Goal: Task Accomplishment & Management: Manage account settings

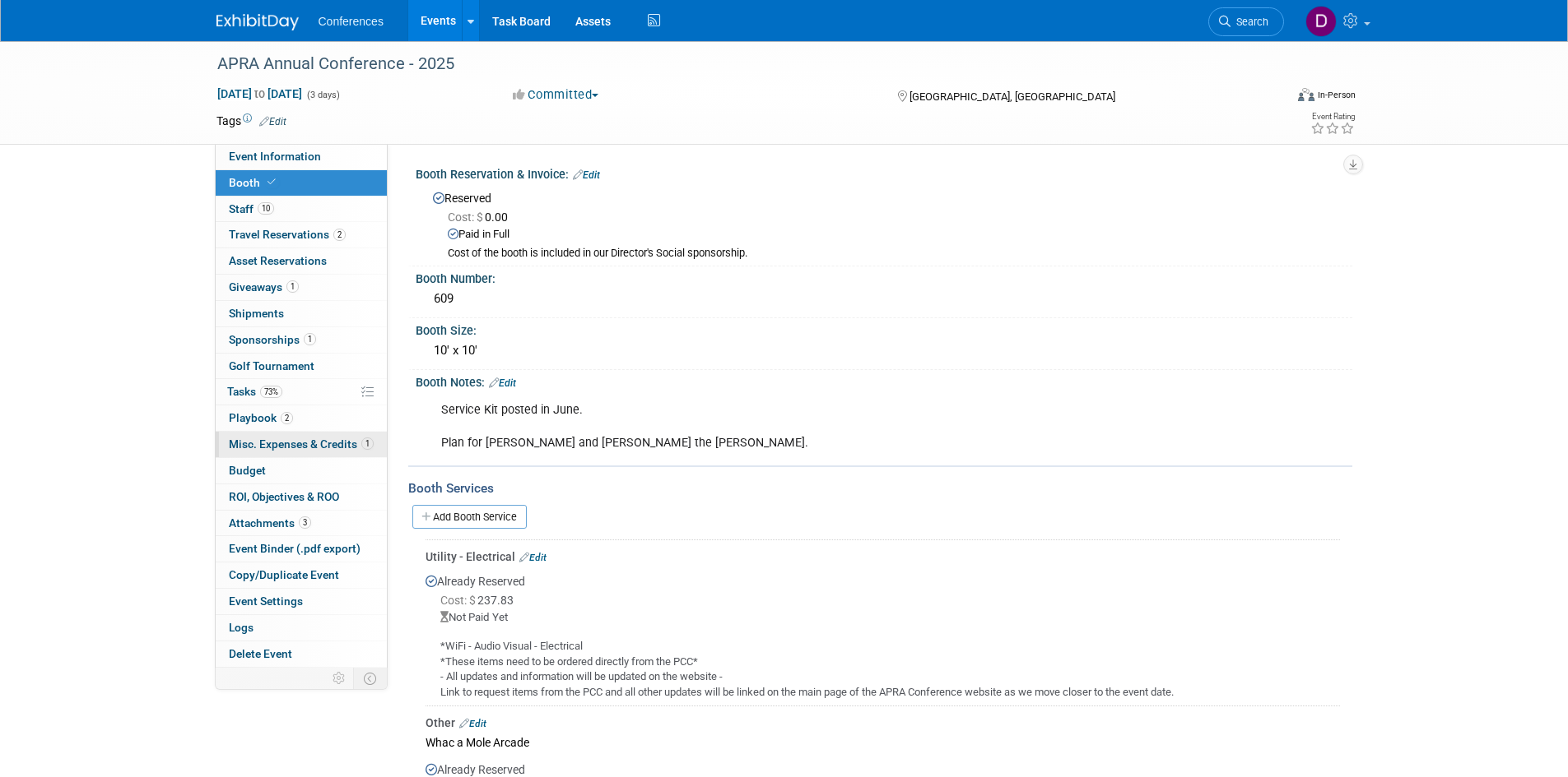
click at [229, 443] on span "Misc. Expenses & Credits 1" at bounding box center [302, 445] width 145 height 14
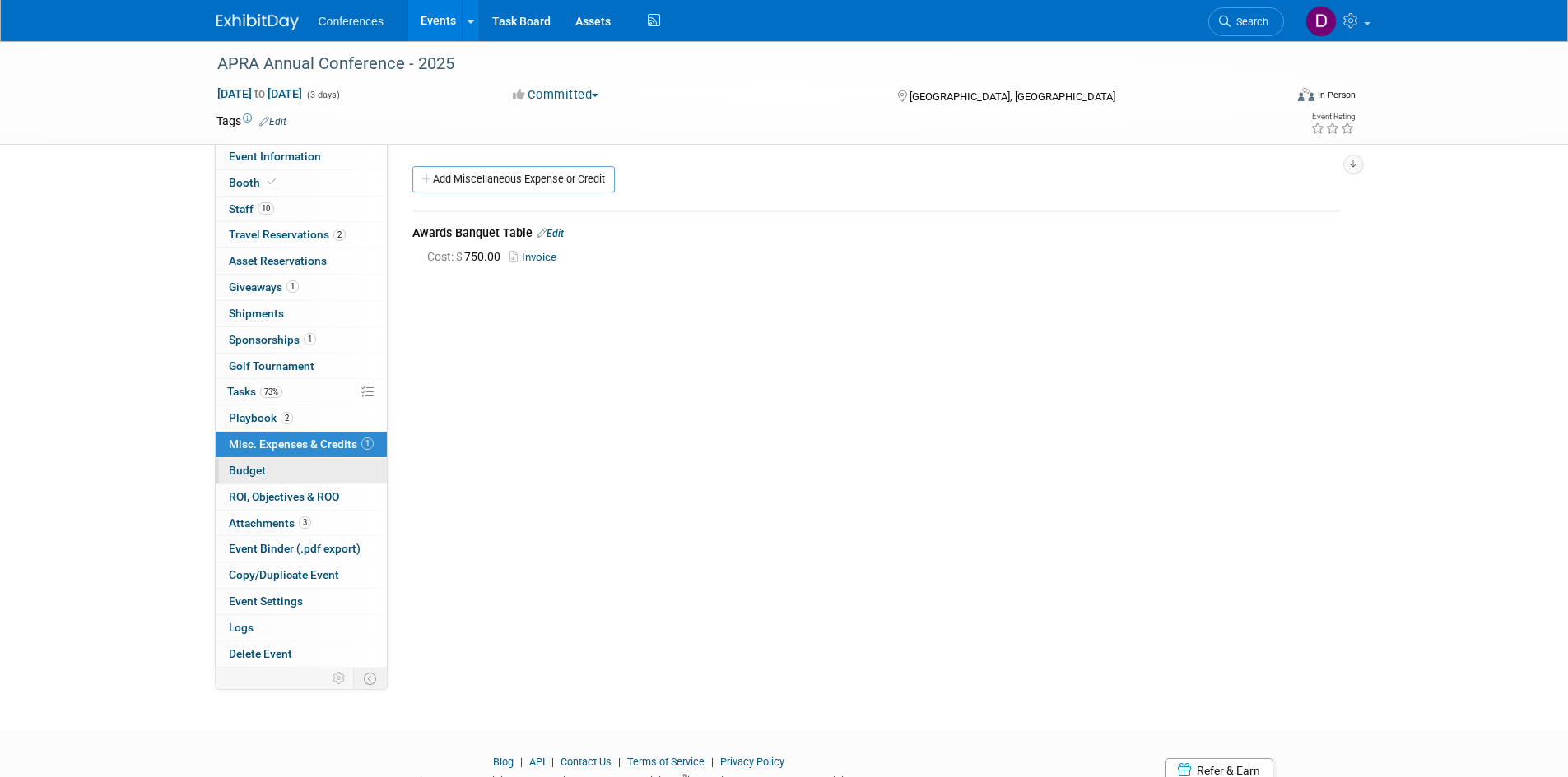
click at [236, 466] on span "Budget" at bounding box center [247, 471] width 37 height 14
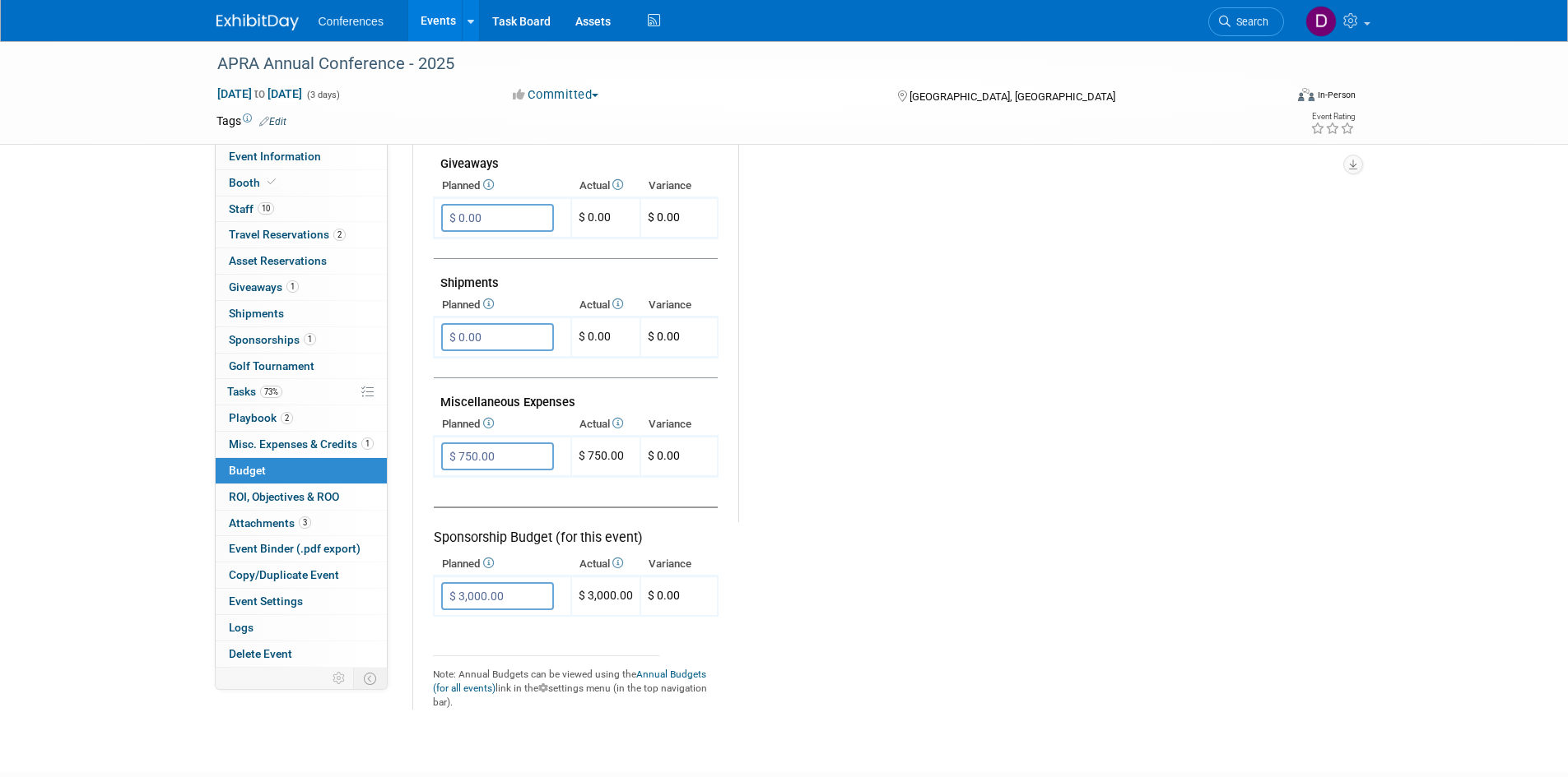
scroll to position [822, 0]
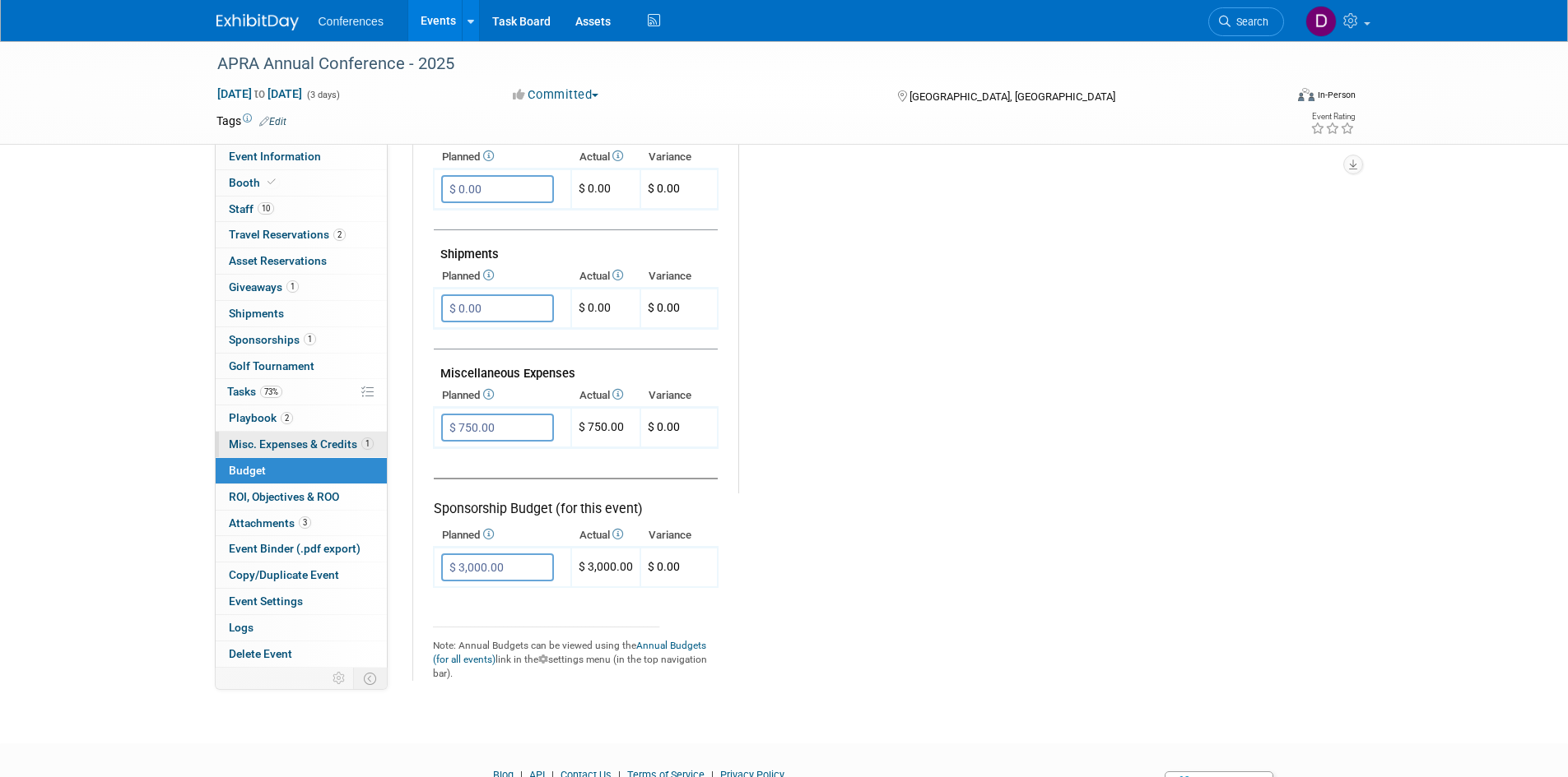
click at [269, 445] on span "Misc. Expenses & Credits 1" at bounding box center [302, 445] width 145 height 14
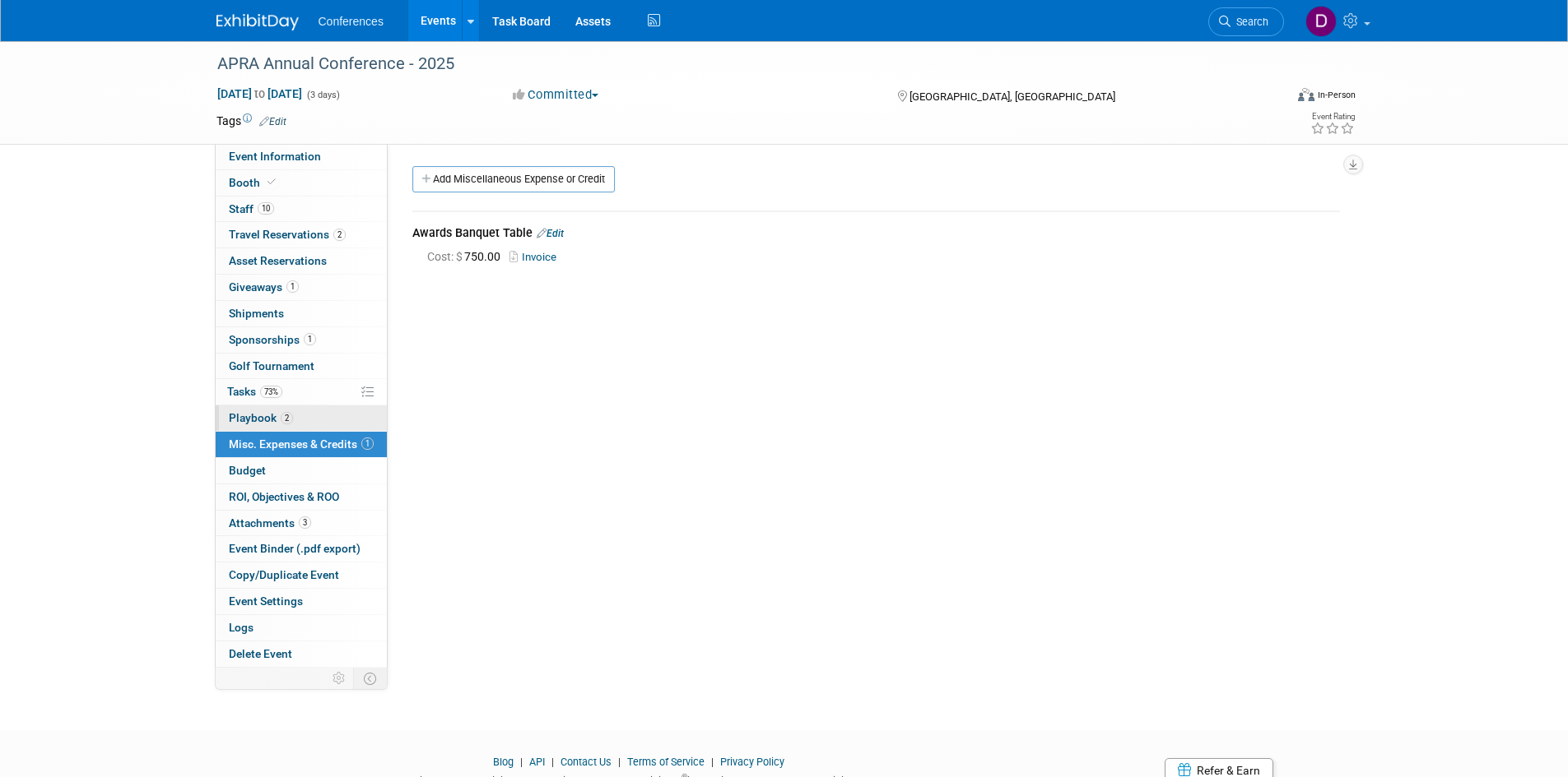
click at [262, 416] on span "Playbook 2" at bounding box center [261, 418] width 64 height 14
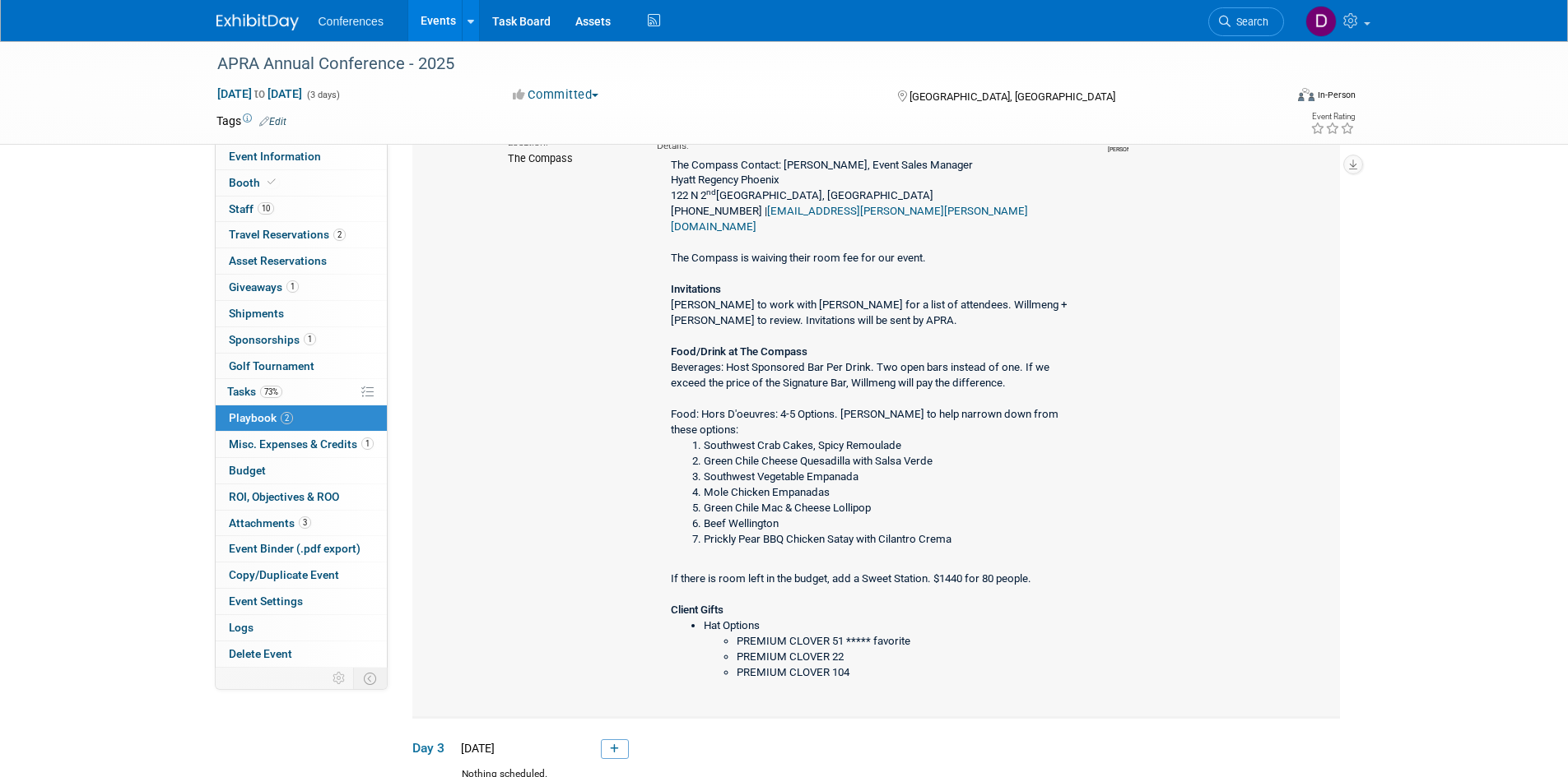
scroll to position [246, 0]
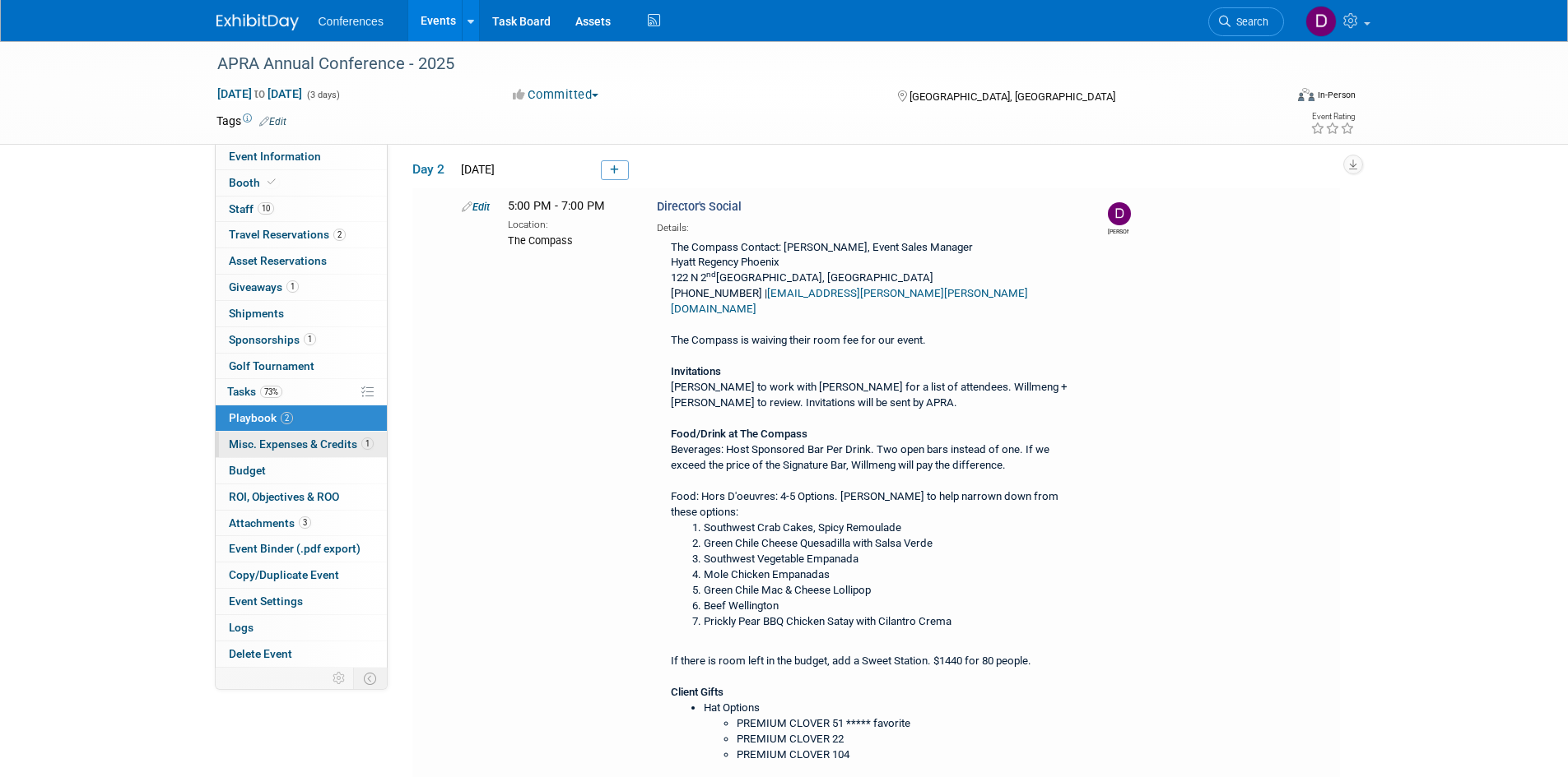
click at [253, 452] on link "1 Misc. Expenses & Credits 1" at bounding box center [301, 445] width 171 height 25
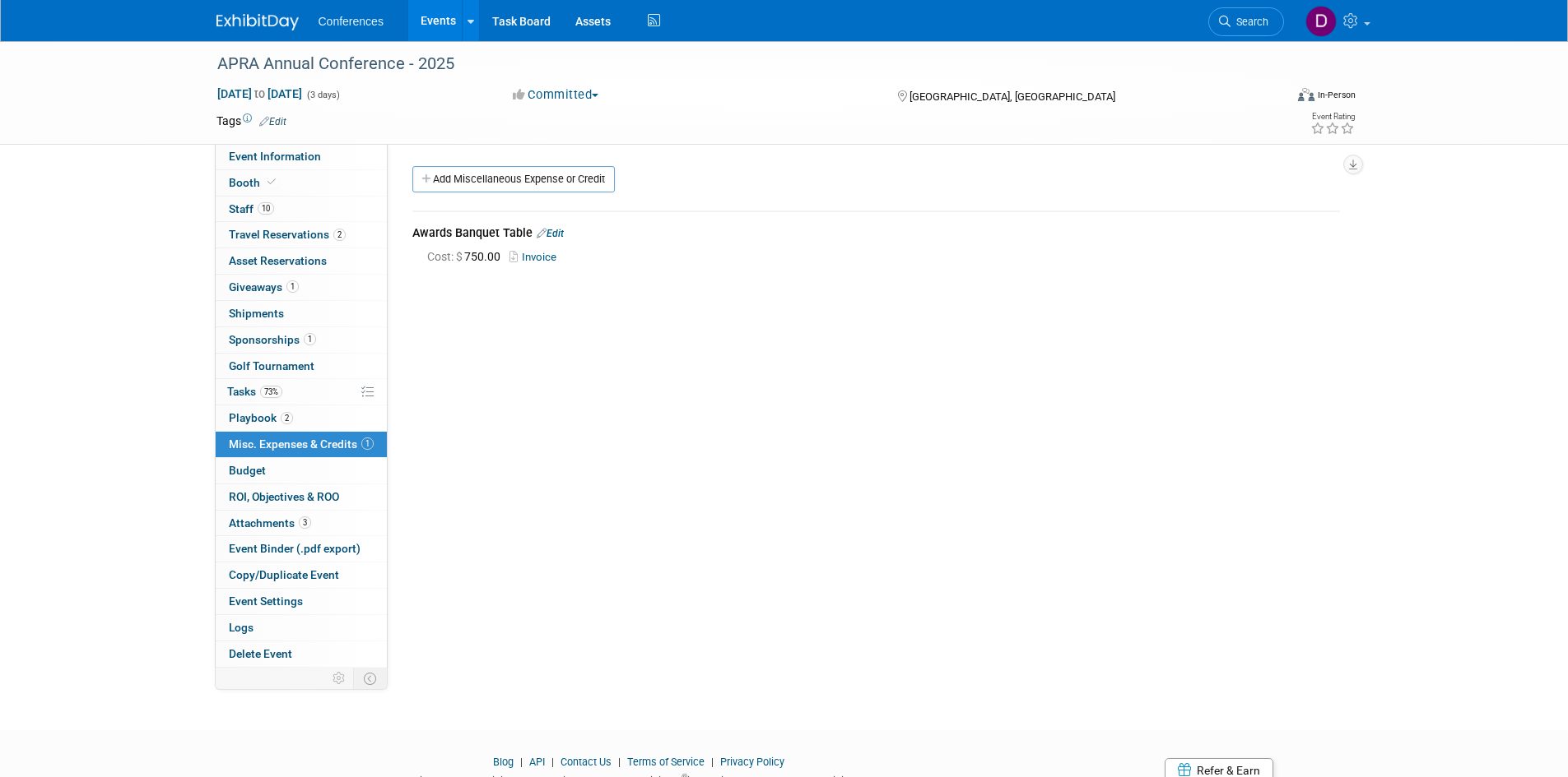
click at [535, 173] on link "Add Miscellaneous Expense or Credit" at bounding box center [513, 179] width 202 height 26
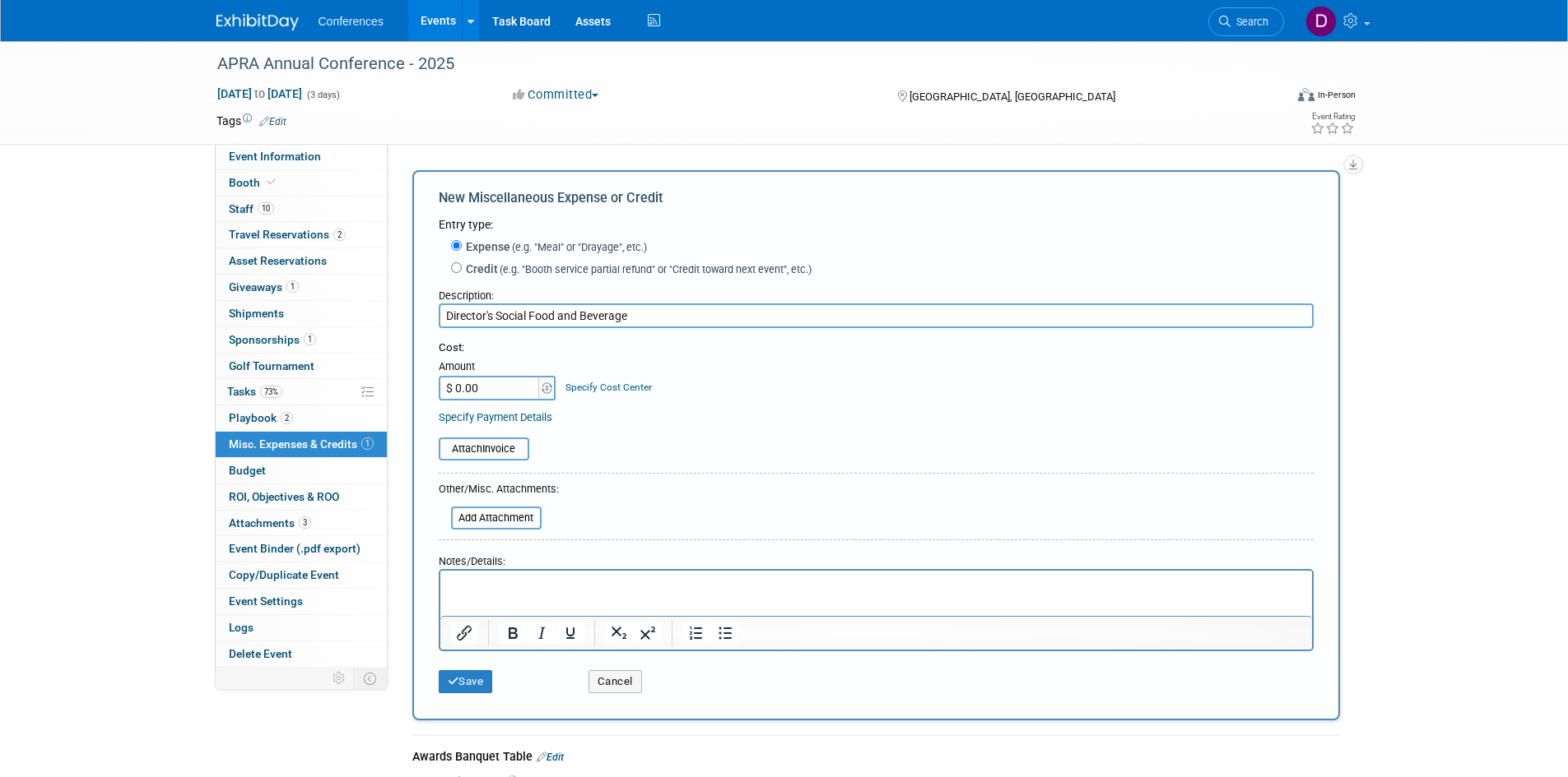
type input "Director's Social Food and Beverage"
click at [500, 386] on input "$ 0.00" at bounding box center [490, 388] width 102 height 25
click at [717, 352] on div "Cost:" at bounding box center [876, 348] width 875 height 15
click at [502, 389] on input "$ 9,300.00" at bounding box center [490, 388] width 102 height 25
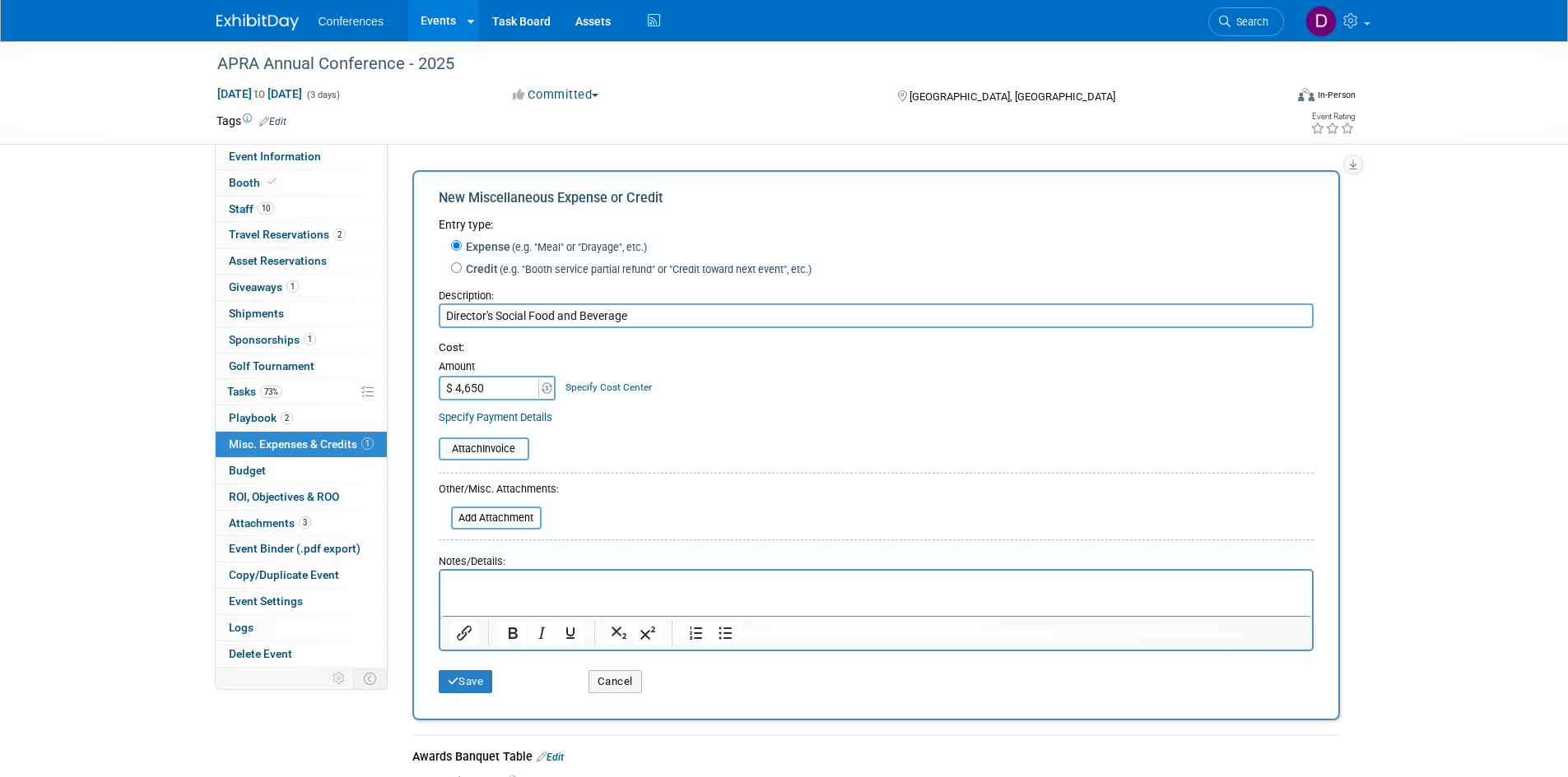
type input "$ 4,650.00"
click at [689, 462] on form "Entry type: Expense (e.g. "Meal" or "Drayage", etc.) Credit (e.g. "Booth servic…" at bounding box center [876, 459] width 875 height 485
click at [467, 679] on button "Save" at bounding box center [466, 682] width 54 height 23
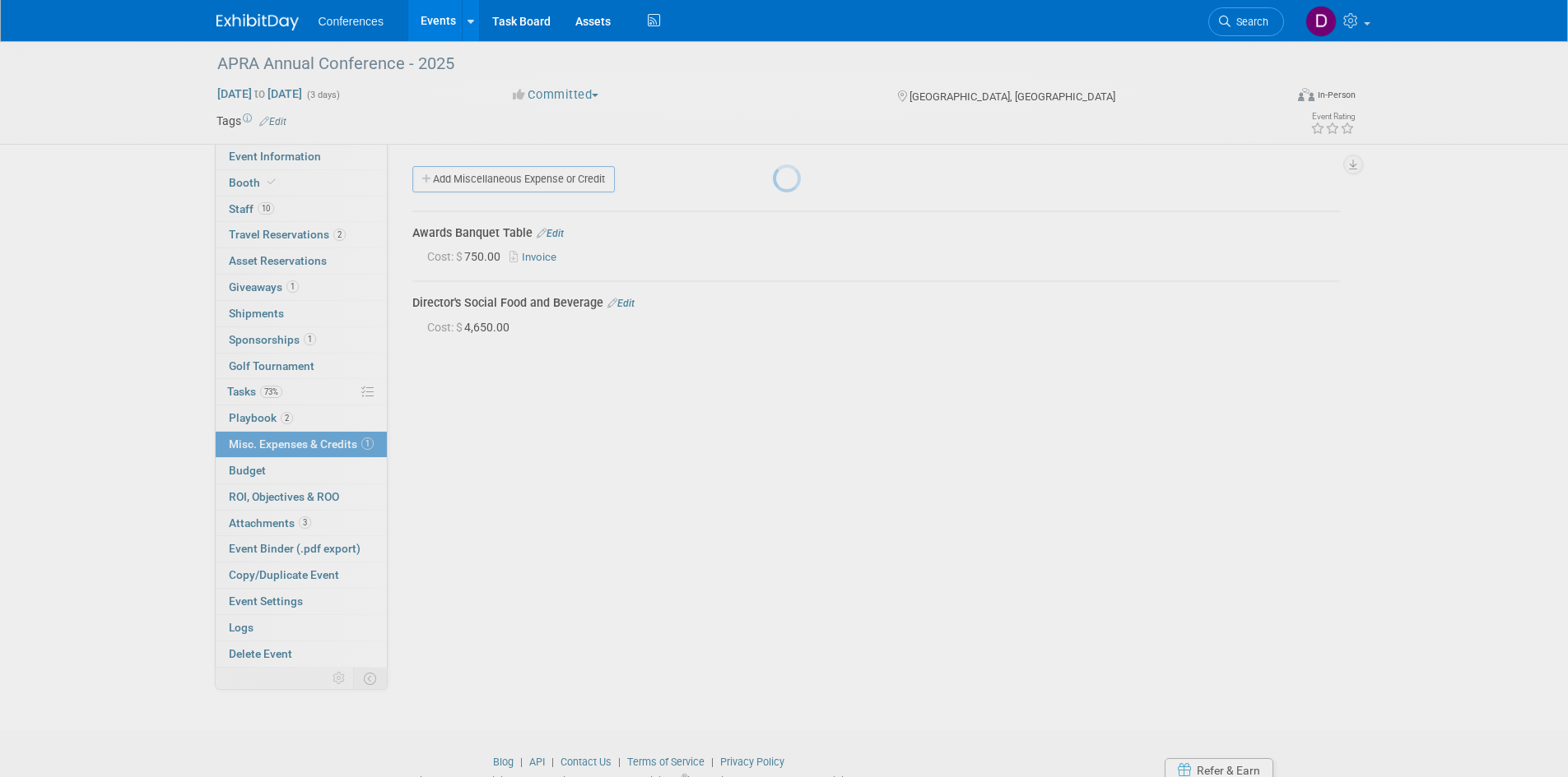
scroll to position [69, 0]
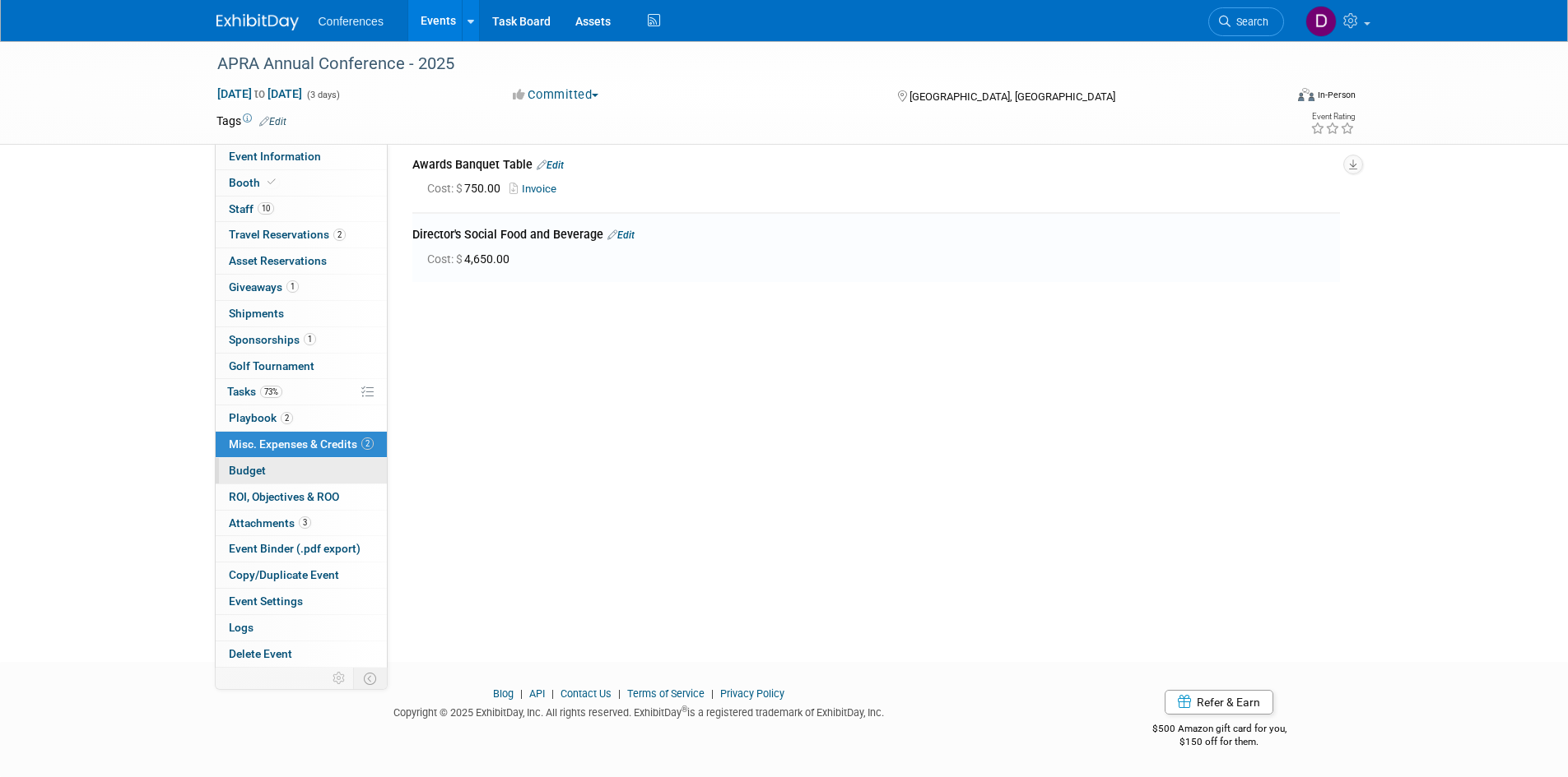
click at [251, 465] on span "Budget" at bounding box center [247, 471] width 37 height 14
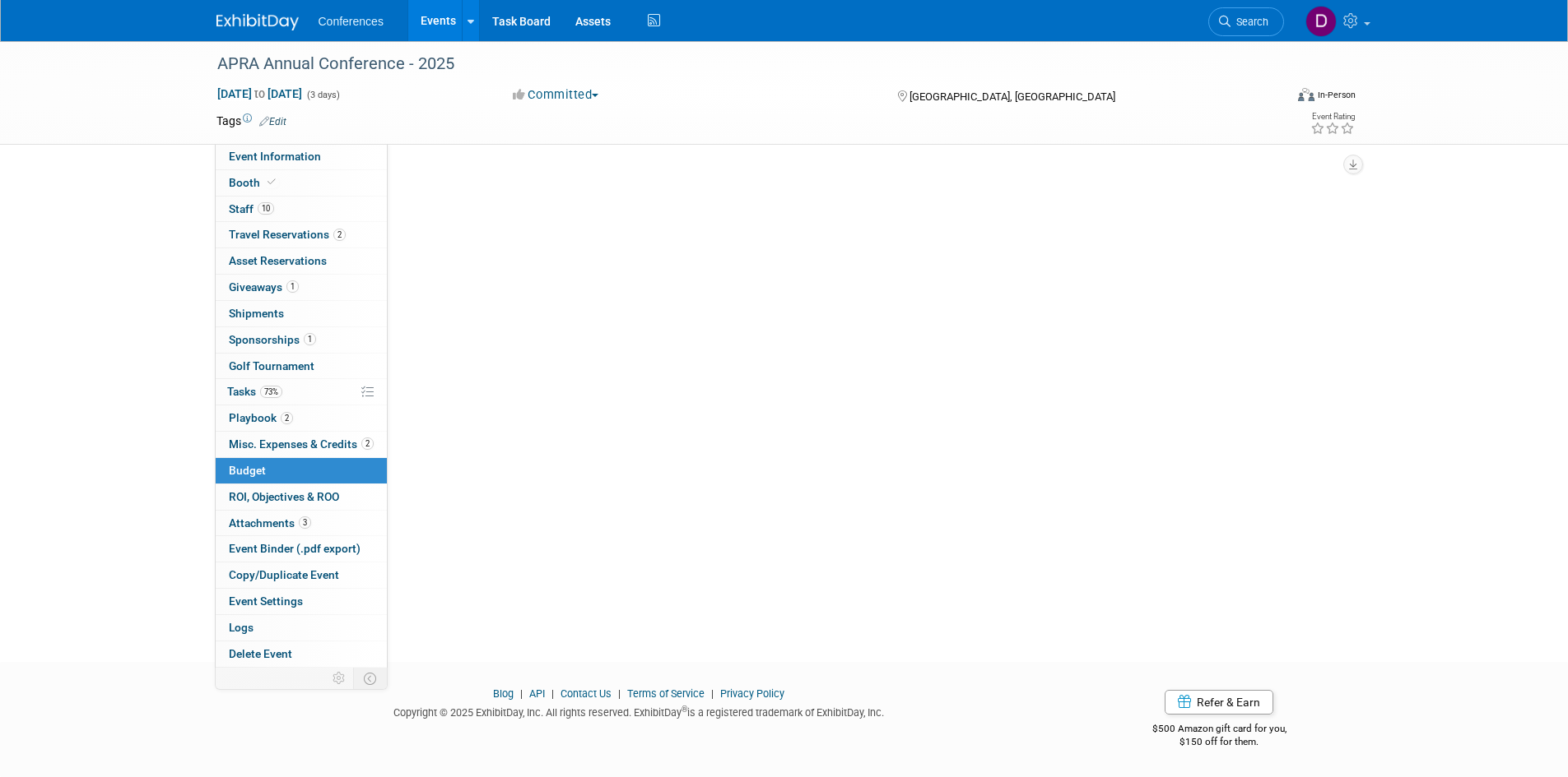
scroll to position [0, 0]
